Goal: Check status: Check status

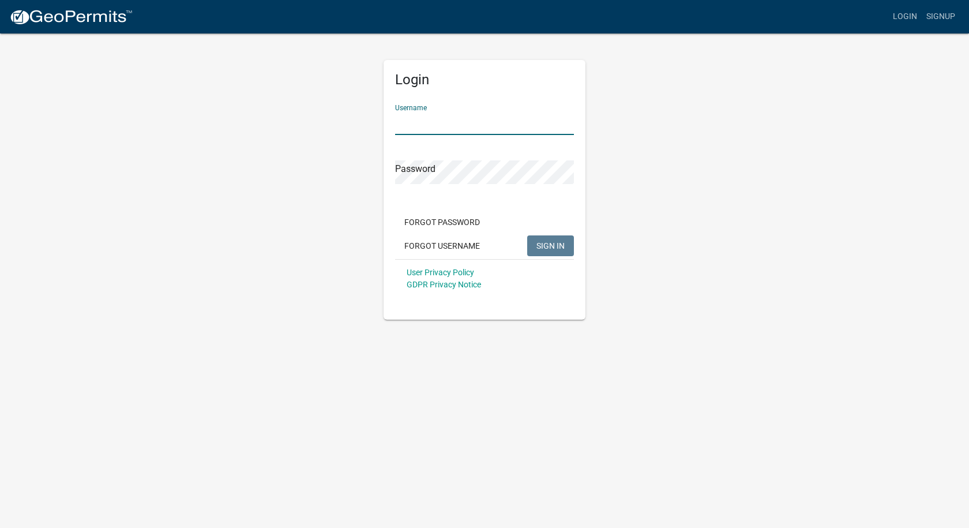
click at [483, 119] on input "Username" at bounding box center [484, 123] width 179 height 24
click at [506, 124] on input "[PERSON_NAME].[PERSON_NAME]@howardcounuy" at bounding box center [484, 123] width 179 height 24
type input "[PERSON_NAME][EMAIL_ADDRESS][PERSON_NAME][DOMAIN_NAME]"
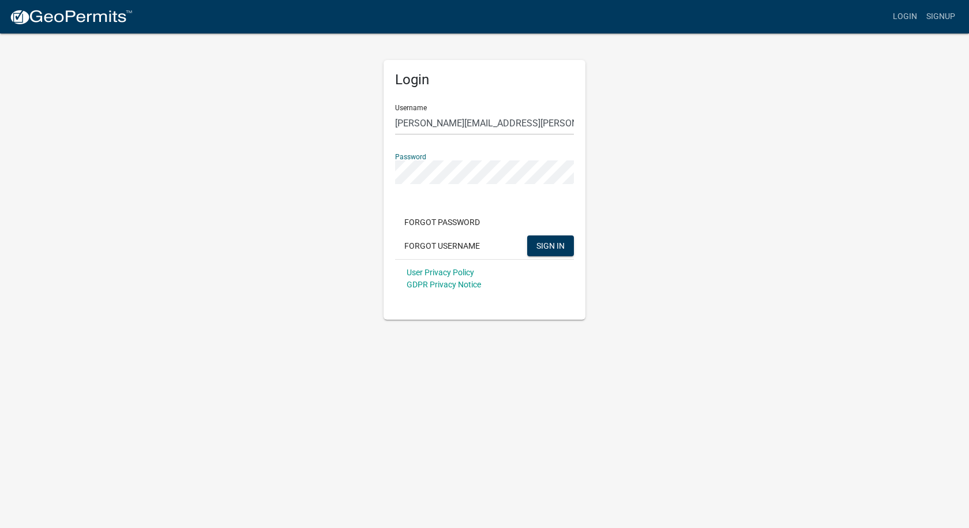
click at [527, 235] on button "SIGN IN" at bounding box center [550, 245] width 47 height 21
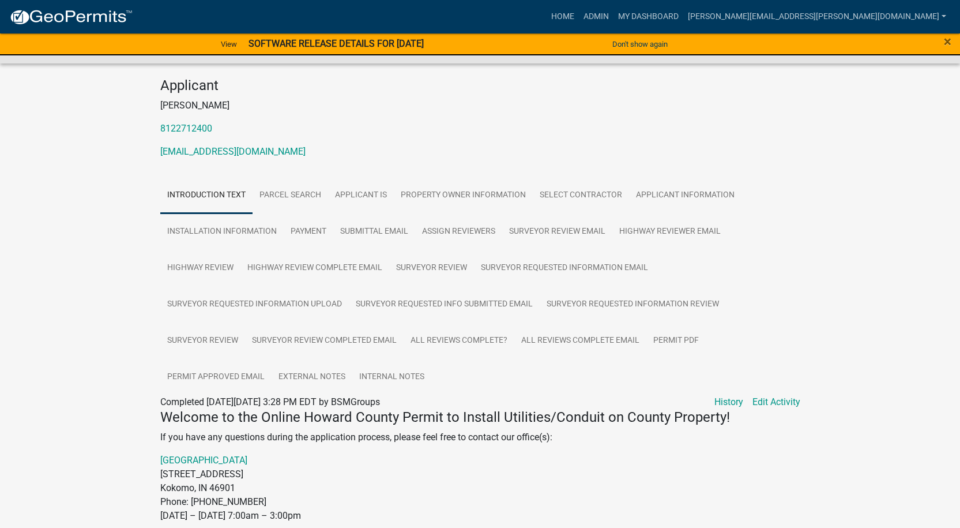
scroll to position [173, 0]
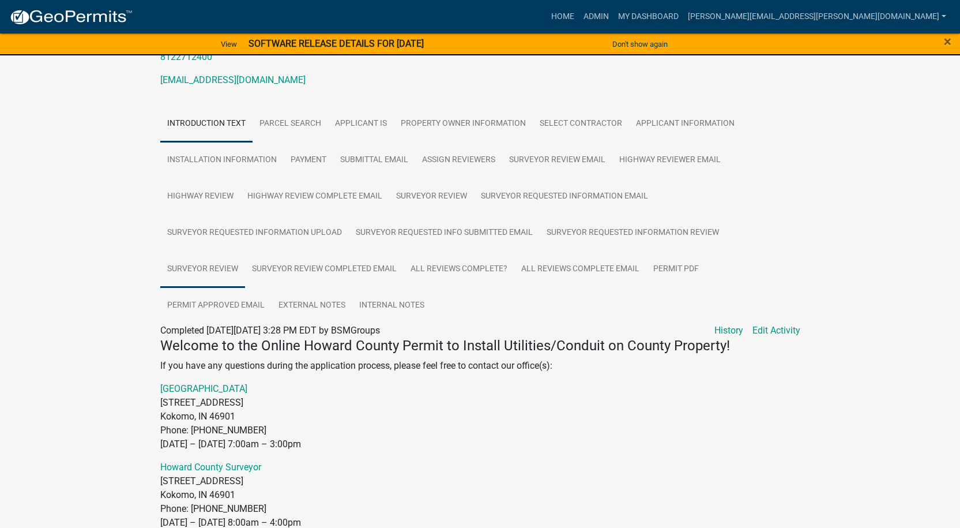
click at [186, 266] on link "Surveyor Review" at bounding box center [202, 269] width 85 height 37
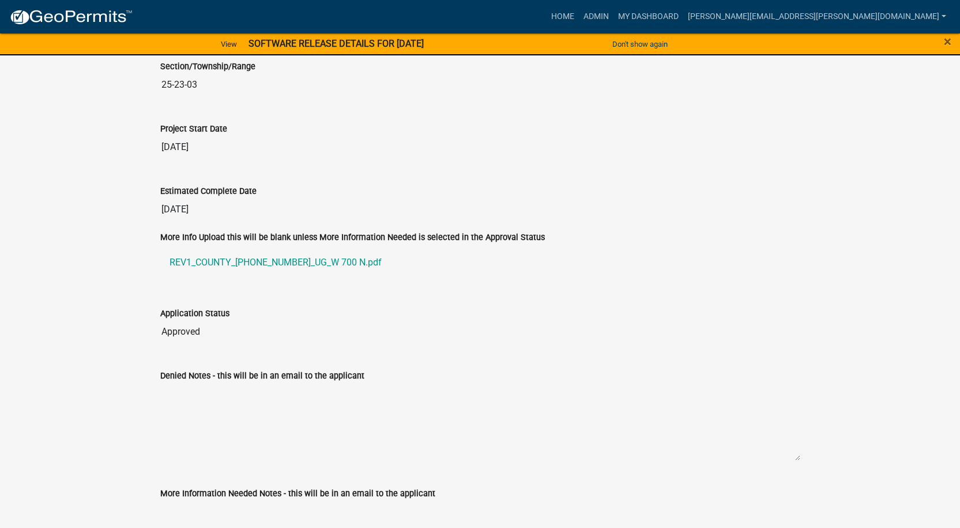
scroll to position [2249, 0]
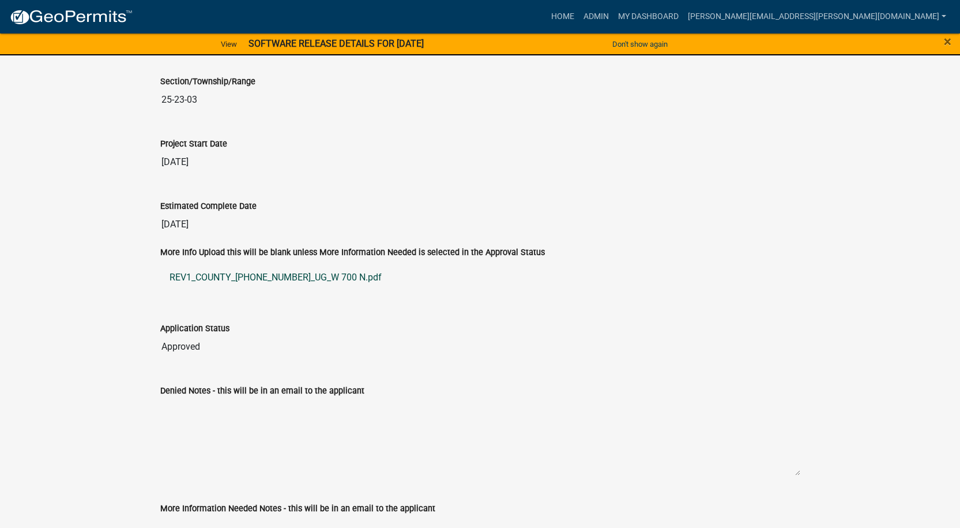
click at [260, 272] on link "REV1_COUNTY_25-01412-01_UG_W 700 N.pdf" at bounding box center [480, 278] width 640 height 28
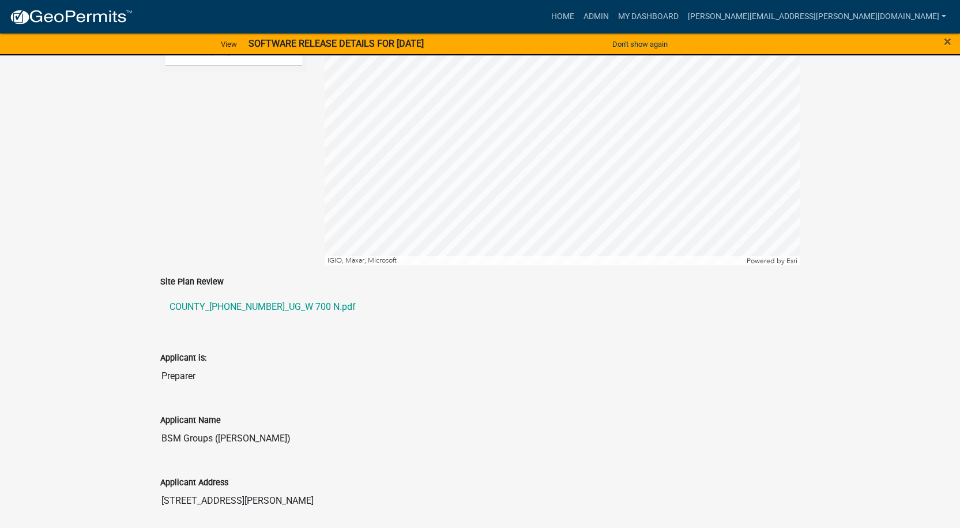
scroll to position [554, 0]
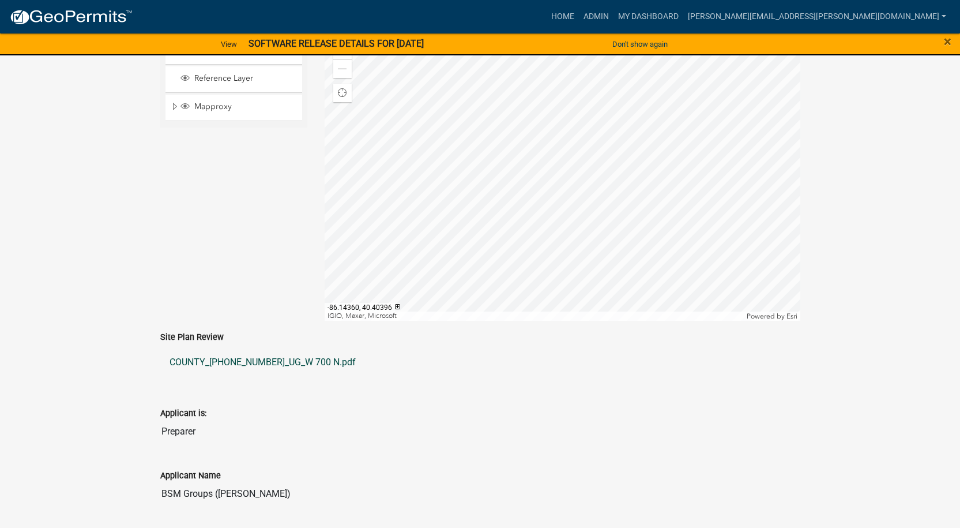
click at [262, 359] on link "COUNTY_25-01412-01_UG_W 700 N.pdf" at bounding box center [480, 362] width 640 height 28
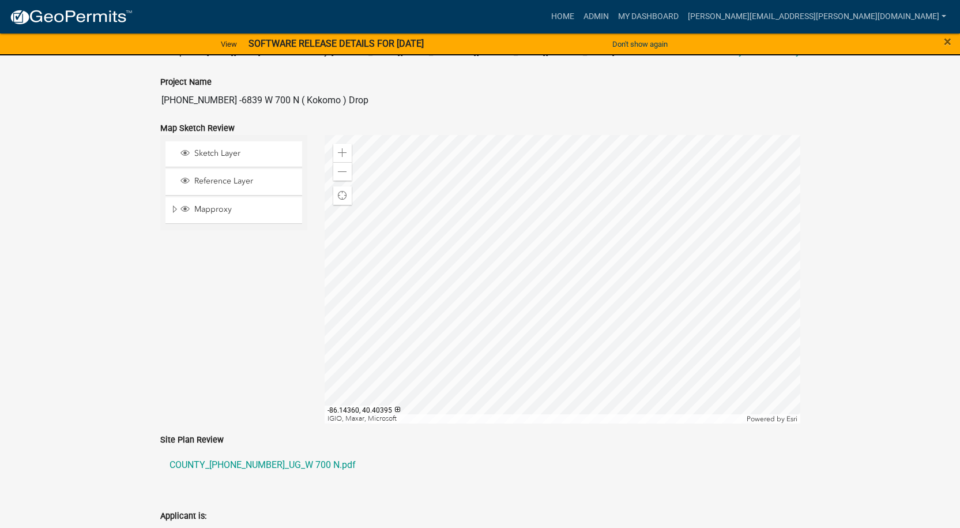
scroll to position [266, 0]
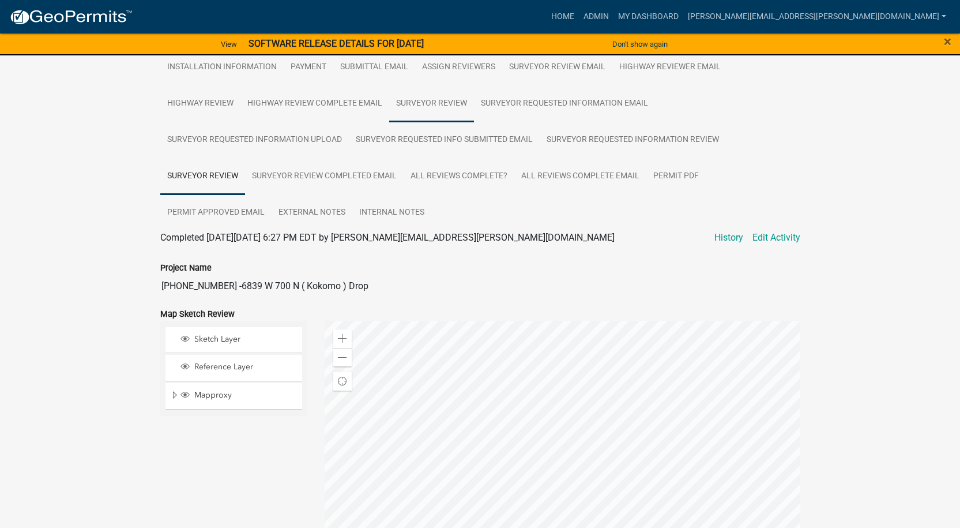
click at [451, 100] on link "Surveyor Review" at bounding box center [431, 103] width 85 height 37
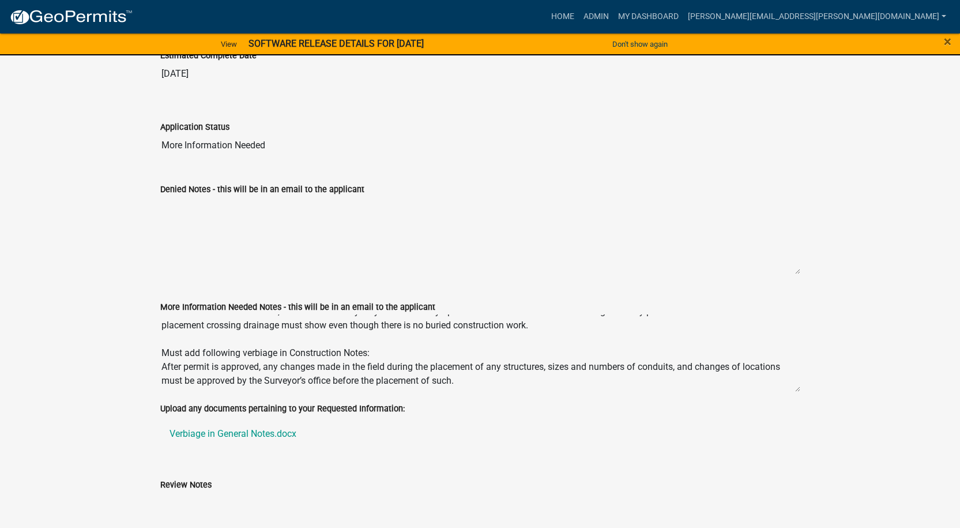
scroll to position [97, 0]
click at [268, 430] on link "Verbiage in General Notes.docx" at bounding box center [480, 434] width 640 height 28
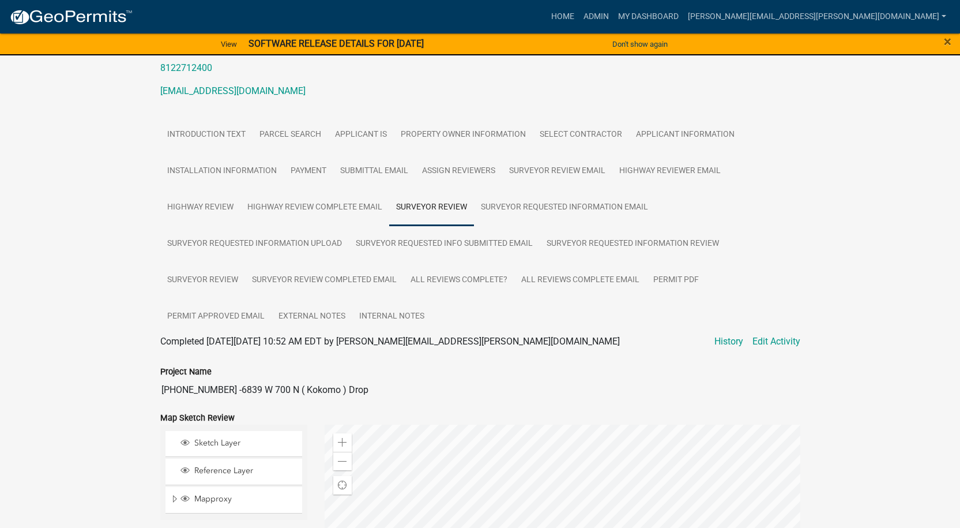
scroll to position [122, 0]
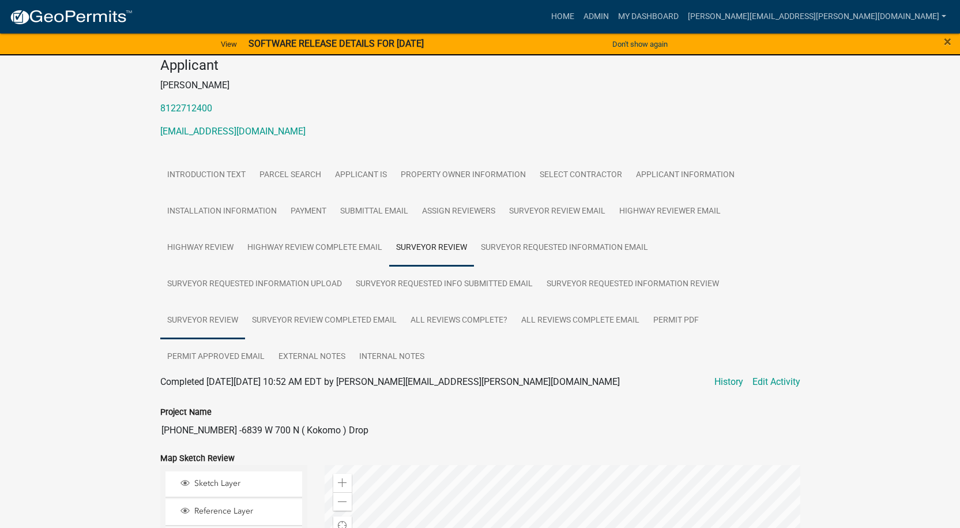
click at [203, 313] on link "Surveyor Review" at bounding box center [202, 320] width 85 height 37
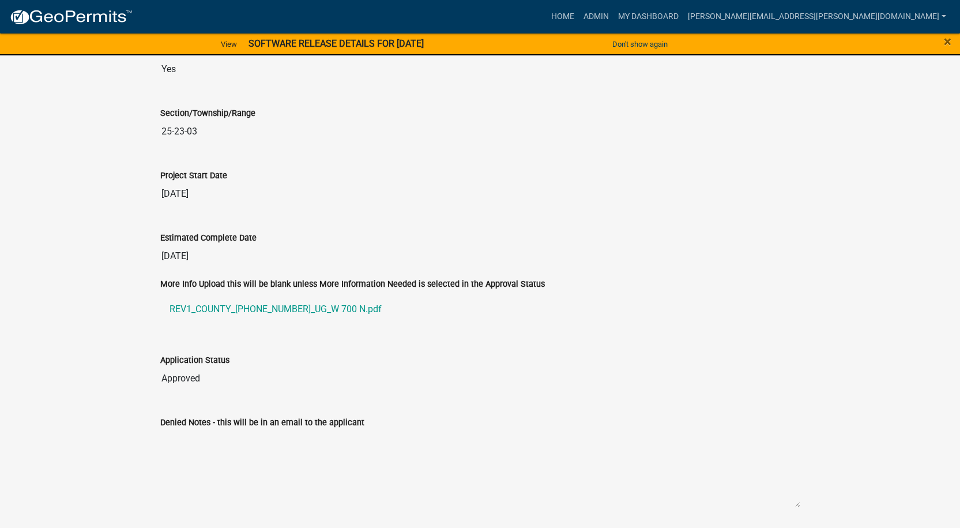
scroll to position [2284, 0]
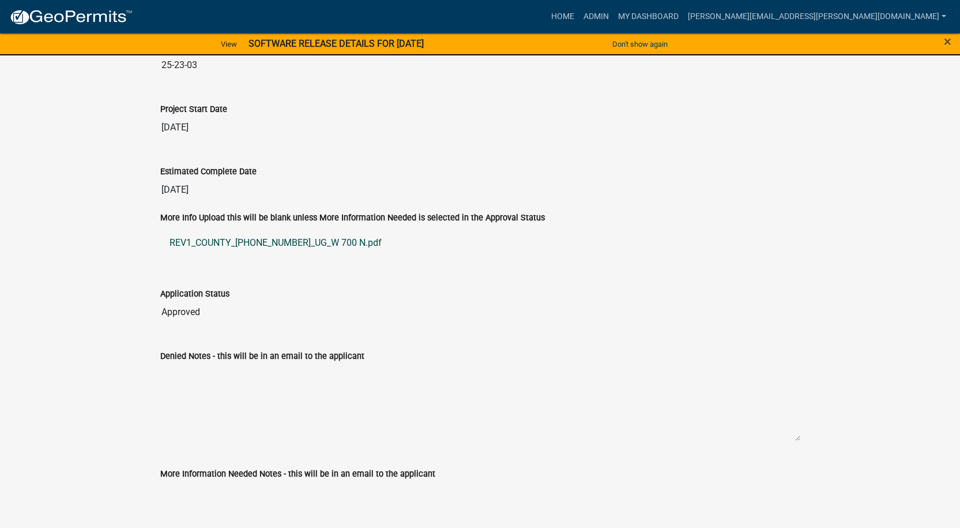
click at [299, 236] on link "REV1_COUNTY_25-01412-01_UG_W 700 N.pdf" at bounding box center [480, 243] width 640 height 28
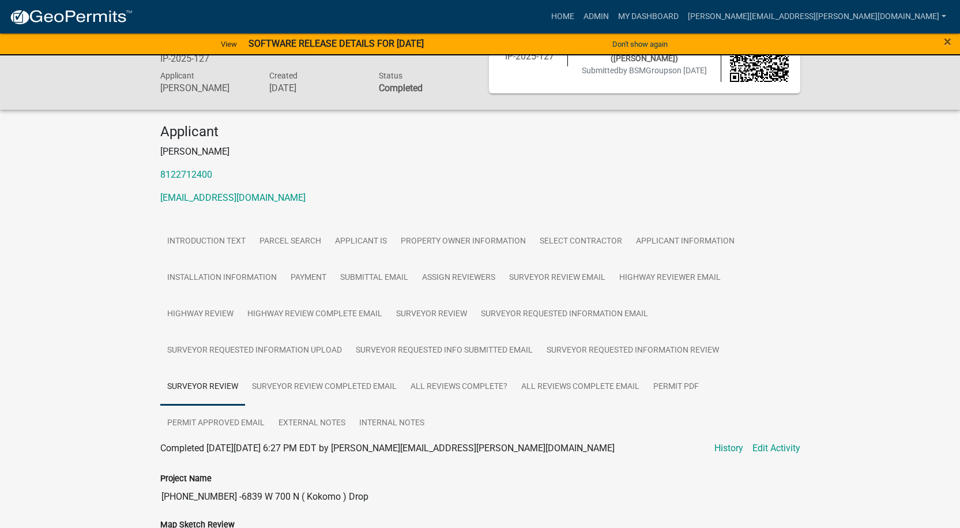
scroll to position [0, 0]
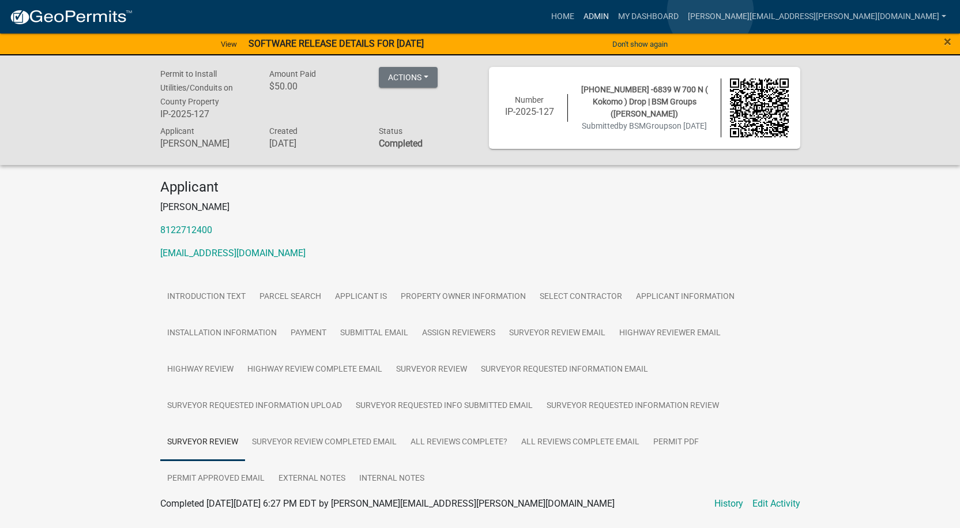
click at [614, 12] on link "Admin" at bounding box center [596, 17] width 35 height 22
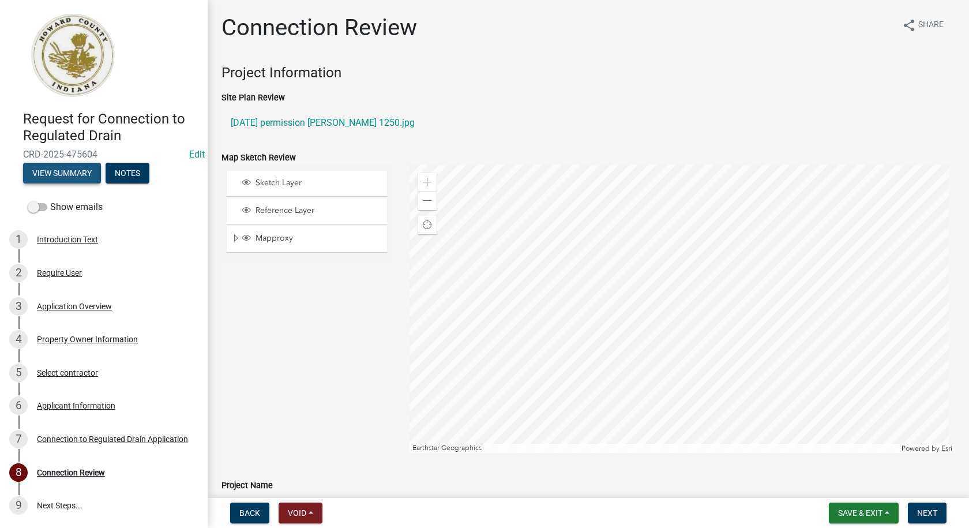
click at [60, 171] on button "View Summary" at bounding box center [62, 173] width 78 height 21
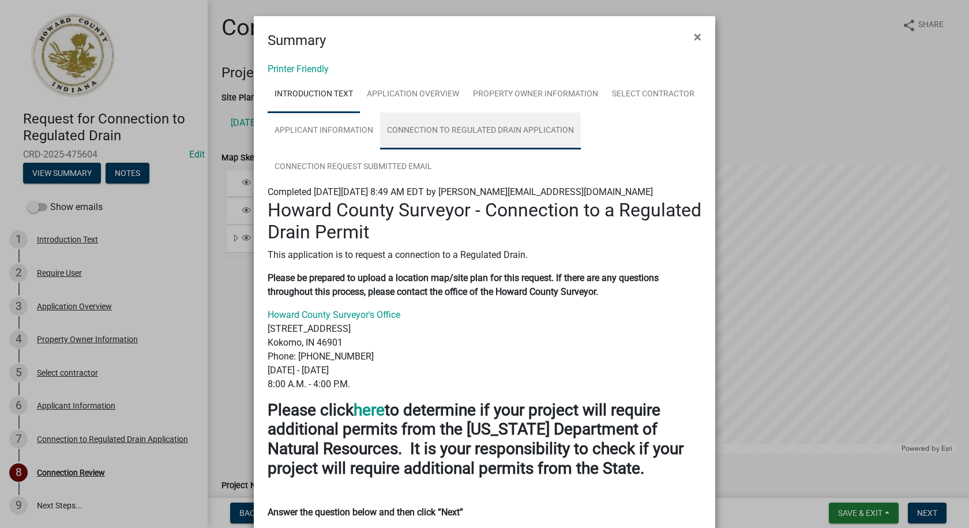
click at [498, 132] on link "Connection to Regulated Drain Application" at bounding box center [480, 130] width 201 height 37
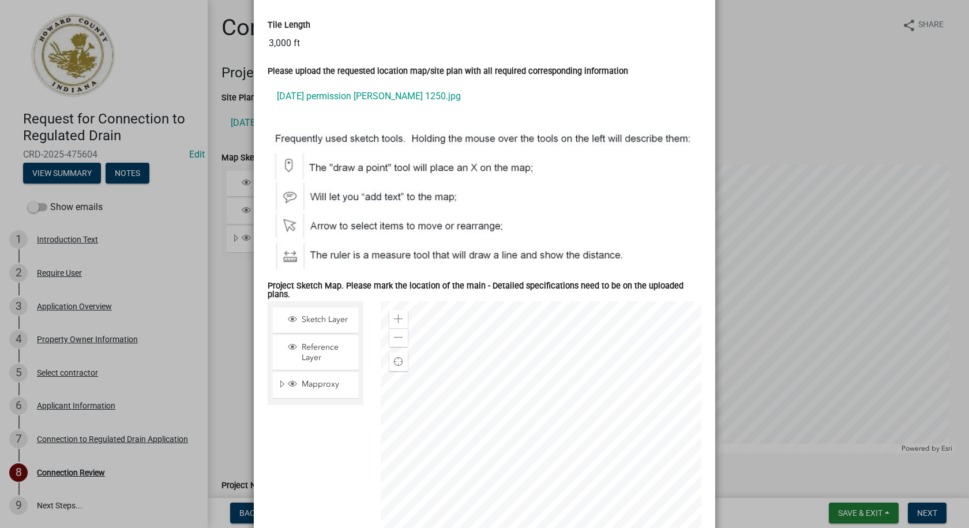
scroll to position [634, 0]
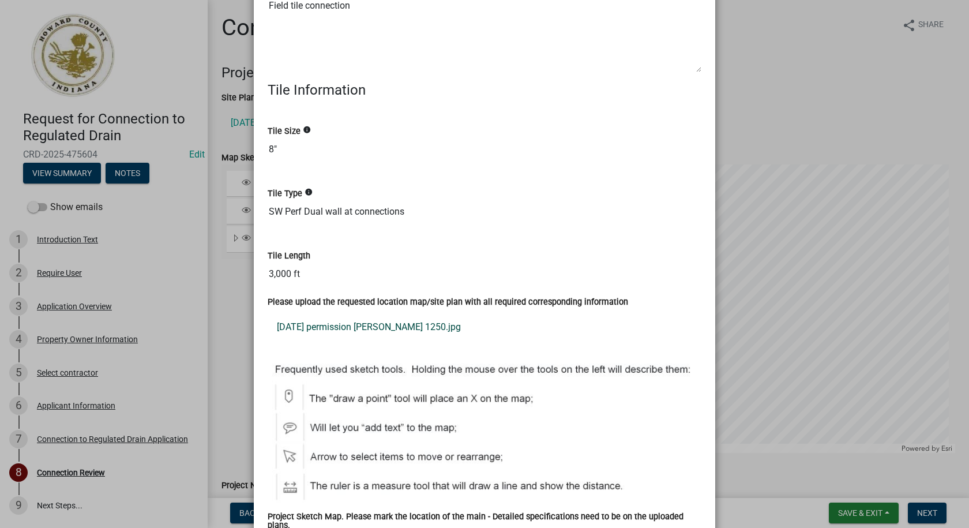
click at [339, 326] on link "[DATE] permission [PERSON_NAME] 1250.jpg" at bounding box center [485, 327] width 434 height 28
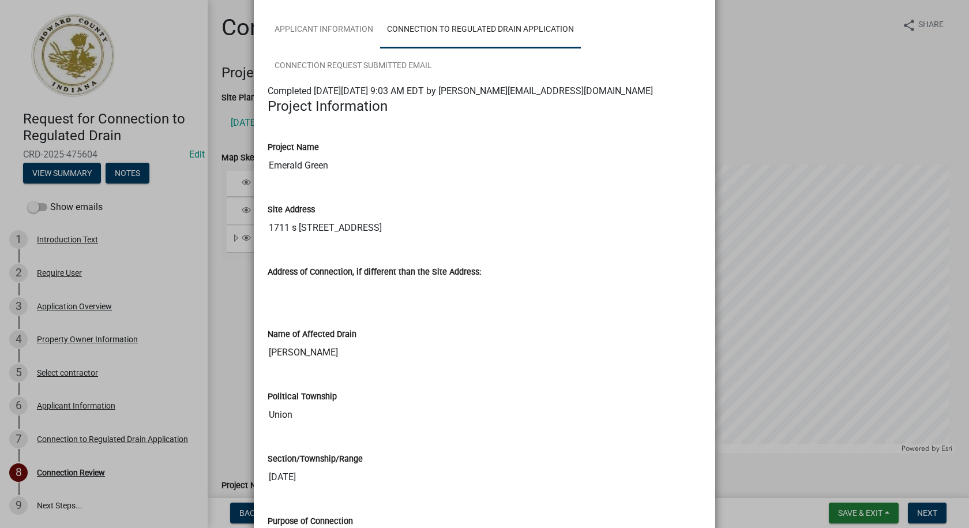
scroll to position [58, 0]
